Goal: Transaction & Acquisition: Purchase product/service

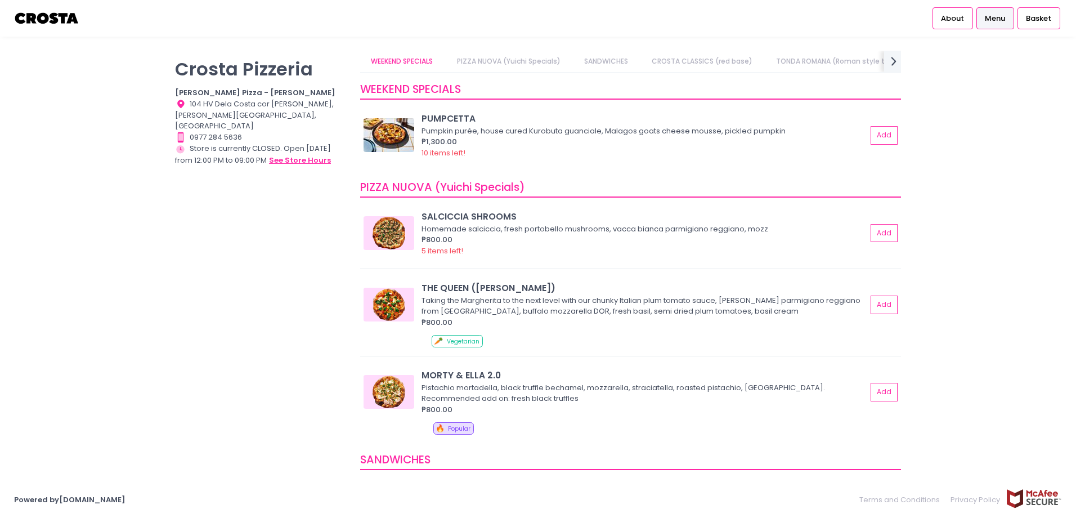
click at [288, 154] on button "see store hours" at bounding box center [299, 160] width 63 height 12
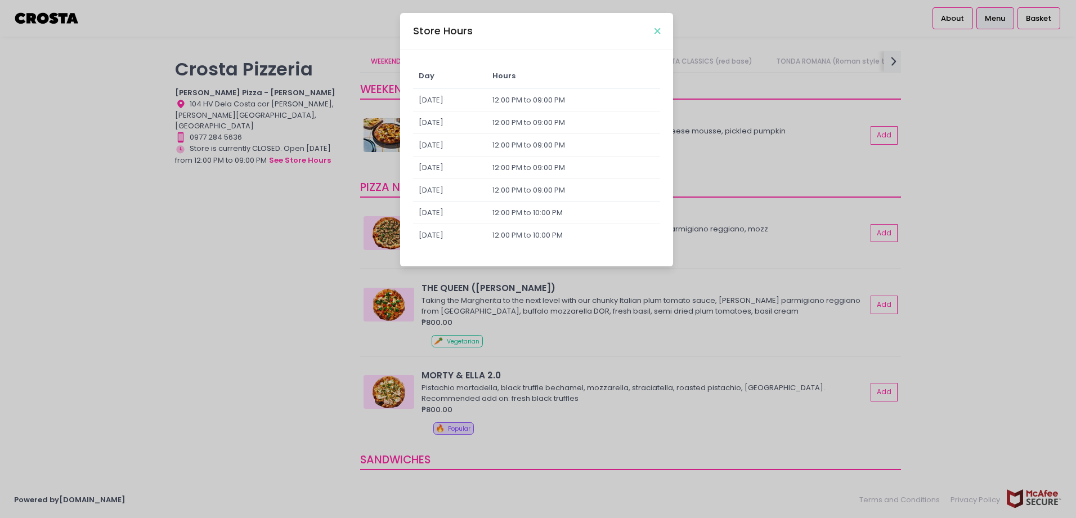
click at [656, 30] on icon "Close" at bounding box center [657, 31] width 6 height 8
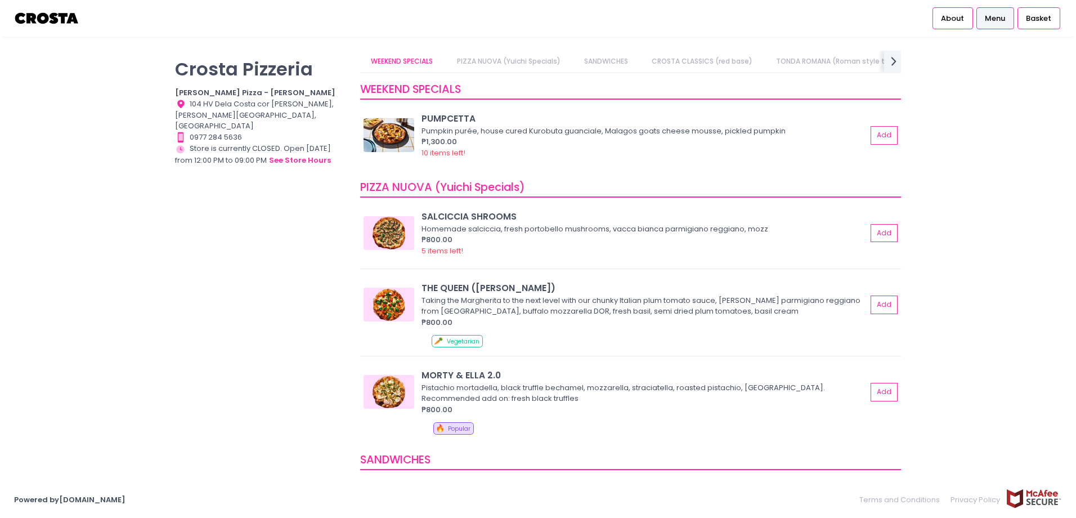
click at [514, 57] on link "PIZZA NUOVA (Yuichi Specials)" at bounding box center [508, 61] width 125 height 21
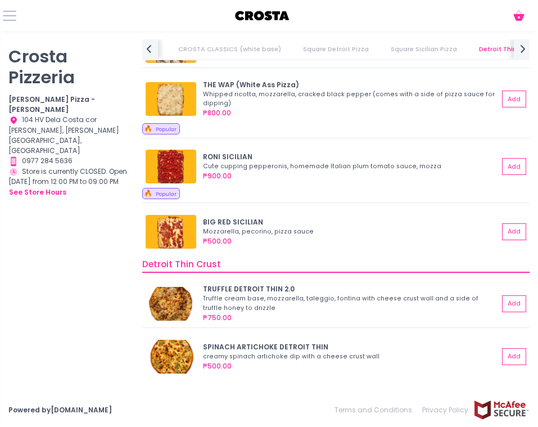
scroll to position [1576, 0]
